Goal: Task Accomplishment & Management: Use online tool/utility

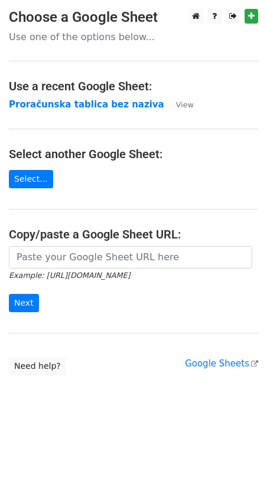
click at [86, 41] on p "Use one of the options below..." at bounding box center [133, 37] width 249 height 12
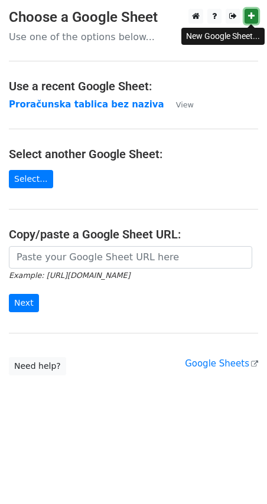
click at [253, 18] on icon at bounding box center [251, 16] width 6 height 8
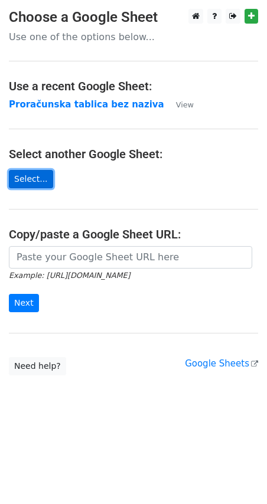
click at [29, 177] on link "Select..." at bounding box center [31, 179] width 44 height 18
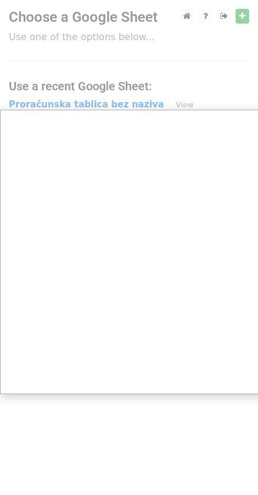
click at [90, 105] on div at bounding box center [133, 252] width 267 height 504
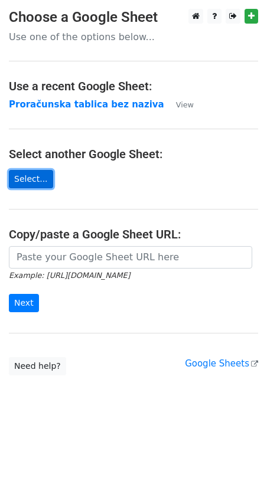
click at [31, 178] on link "Select..." at bounding box center [31, 179] width 44 height 18
click at [36, 182] on link "Select..." at bounding box center [31, 179] width 44 height 18
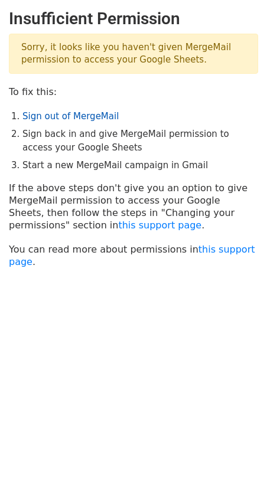
click at [37, 113] on link "Sign out of MergeMail" at bounding box center [70, 116] width 96 height 11
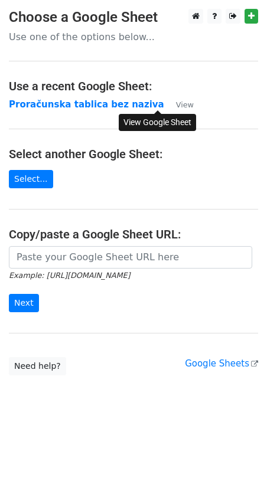
click at [176, 104] on small "View" at bounding box center [185, 104] width 18 height 9
click at [27, 175] on link "Select..." at bounding box center [31, 179] width 44 height 18
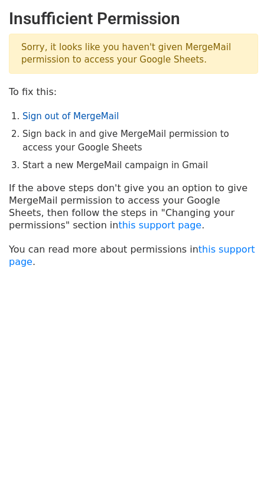
click at [57, 112] on link "Sign out of MergeMail" at bounding box center [70, 116] width 96 height 11
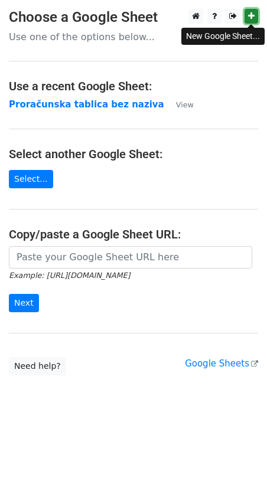
click at [252, 16] on icon at bounding box center [251, 16] width 6 height 8
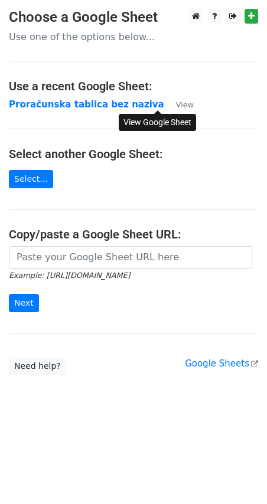
click at [176, 105] on small "View" at bounding box center [185, 104] width 18 height 9
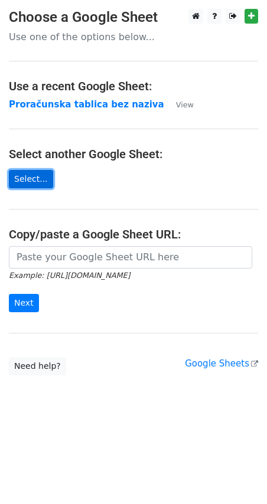
click at [34, 177] on link "Select..." at bounding box center [31, 179] width 44 height 18
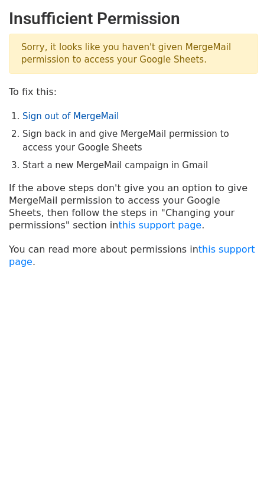
click at [54, 119] on link "Sign out of MergeMail" at bounding box center [70, 116] width 96 height 11
